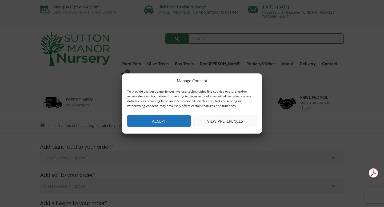
click at [160, 122] on button "Accept" at bounding box center [158, 121] width 63 height 12
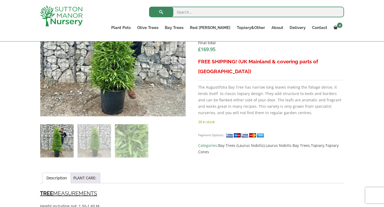
scroll to position [237, 0]
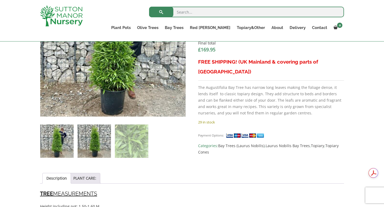
click at [97, 145] on img at bounding box center [94, 141] width 33 height 33
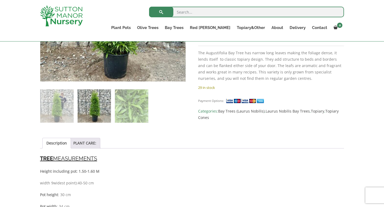
scroll to position [275, 0]
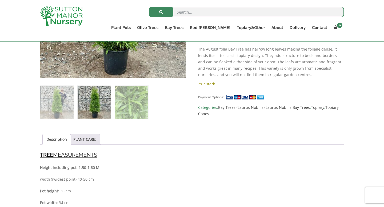
click at [95, 102] on img at bounding box center [94, 102] width 33 height 33
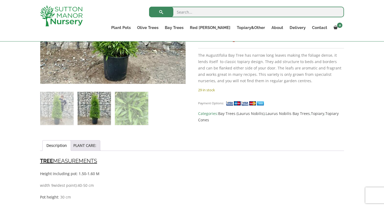
scroll to position [267, 0]
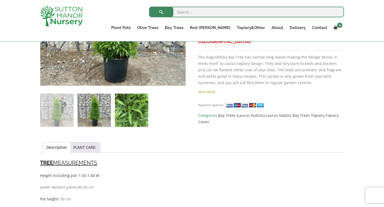
click at [139, 114] on img at bounding box center [131, 110] width 33 height 33
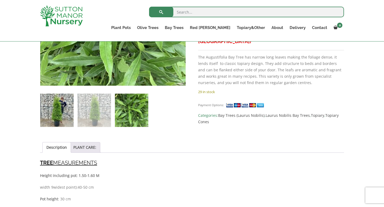
click at [56, 117] on img at bounding box center [56, 110] width 33 height 33
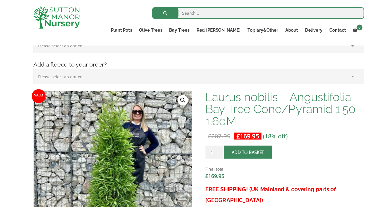
scroll to position [0, 0]
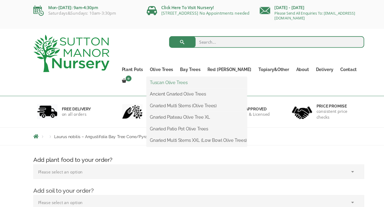
click at [172, 77] on link "Tuscan Olive Trees" at bounding box center [190, 76] width 92 height 8
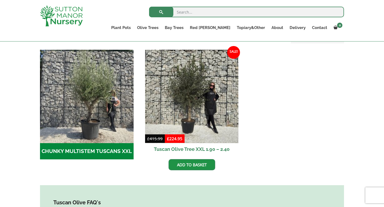
scroll to position [155, 0]
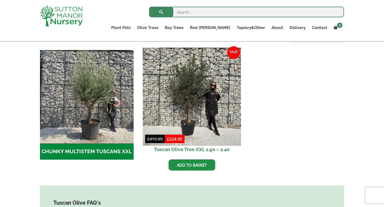
click at [185, 110] on img at bounding box center [192, 97] width 98 height 98
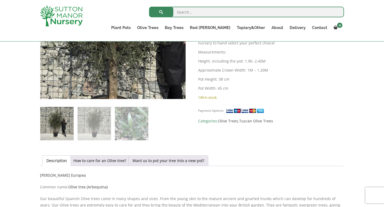
scroll to position [170, 0]
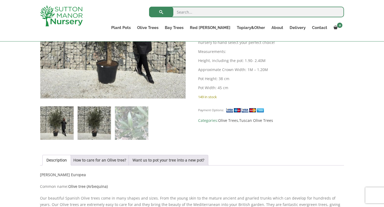
click at [85, 131] on img at bounding box center [94, 123] width 33 height 33
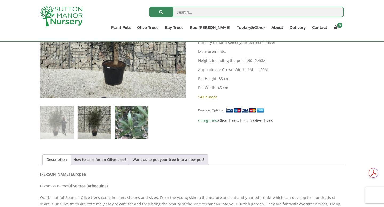
click at [130, 132] on img at bounding box center [131, 122] width 33 height 33
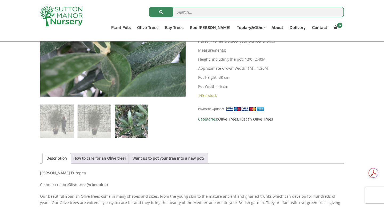
scroll to position [173, 0]
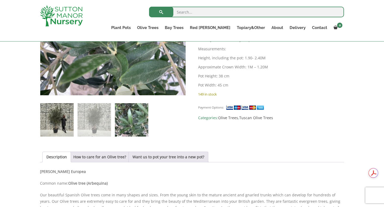
click at [58, 130] on img at bounding box center [56, 119] width 33 height 33
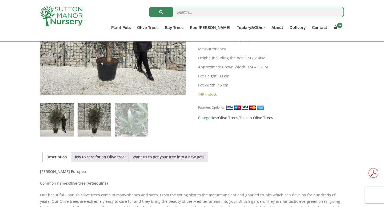
click at [102, 130] on img at bounding box center [94, 119] width 33 height 33
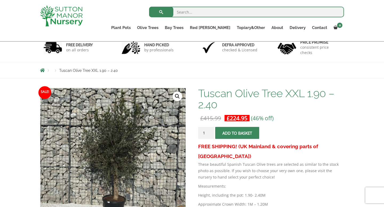
scroll to position [0, 0]
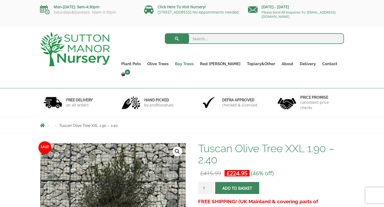
click at [197, 62] on link "Bay Trees" at bounding box center [184, 63] width 25 height 7
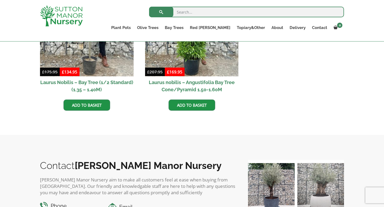
scroll to position [127, 0]
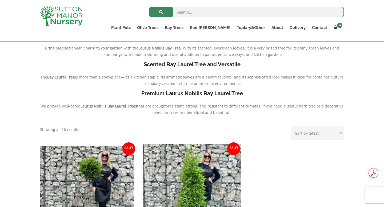
click at [191, 177] on img at bounding box center [192, 193] width 98 height 98
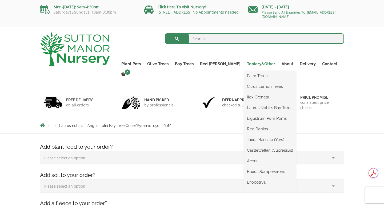
click at [256, 65] on link "Topiary&Other" at bounding box center [261, 63] width 35 height 7
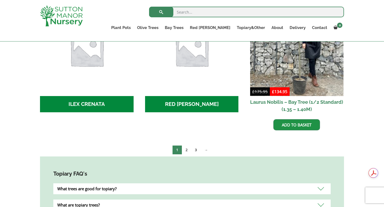
scroll to position [251, 0]
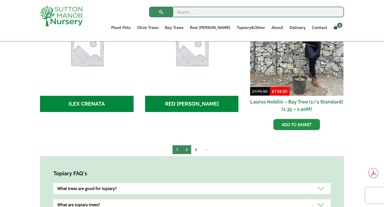
click at [185, 146] on link "2" at bounding box center [186, 150] width 9 height 9
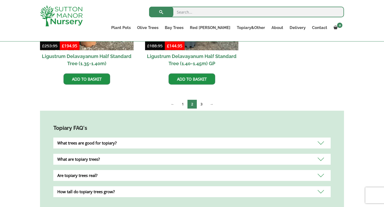
scroll to position [220, 0]
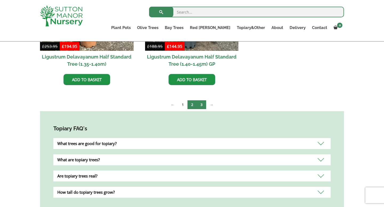
click at [204, 102] on link "3" at bounding box center [201, 105] width 9 height 9
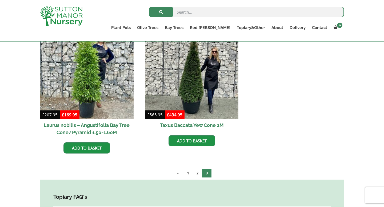
scroll to position [177, 0]
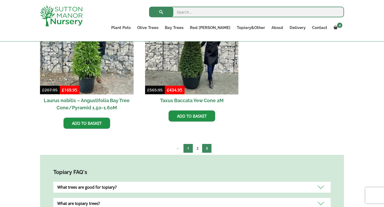
click at [187, 148] on link "1" at bounding box center [187, 148] width 9 height 9
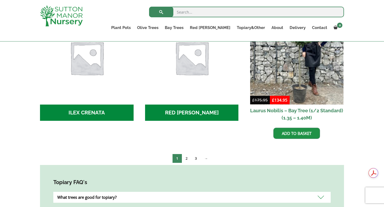
scroll to position [243, 0]
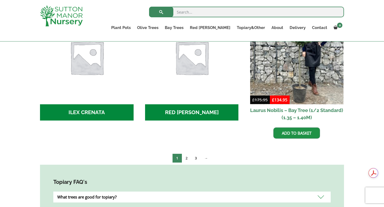
click at [92, 105] on h2 "ILEX CRENATA (4)" at bounding box center [87, 113] width 94 height 17
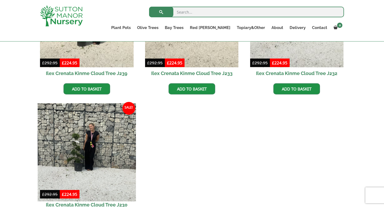
scroll to position [224, 0]
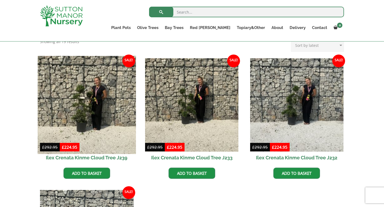
click at [85, 95] on img at bounding box center [87, 105] width 98 height 98
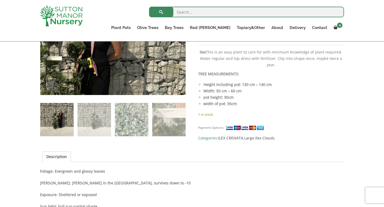
scroll to position [279, 0]
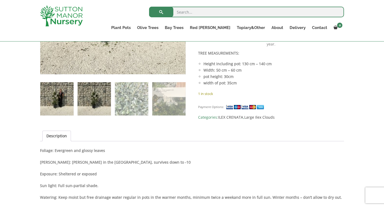
click at [96, 100] on img at bounding box center [94, 98] width 33 height 33
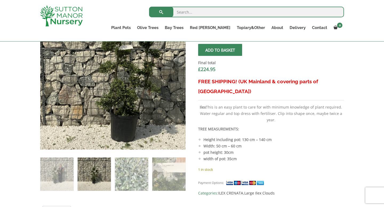
scroll to position [195, 0]
